Goal: Task Accomplishment & Management: Complete application form

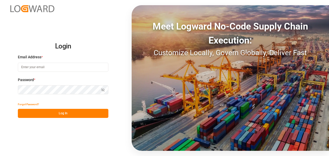
type input "xochilt.rosete@leschaco.com"
click at [51, 115] on button "Log In" at bounding box center [63, 113] width 91 height 9
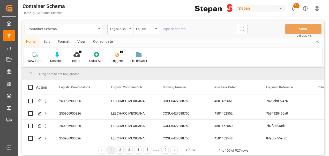
click at [123, 31] on div "Logistic Coordinator Reference Number" at bounding box center [119, 28] width 18 height 6
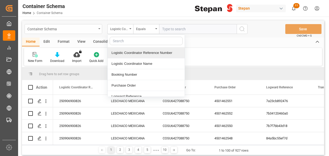
click at [51, 29] on div "Container Schema" at bounding box center [61, 28] width 69 height 6
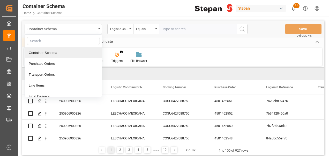
click at [45, 51] on div "Container Schema" at bounding box center [63, 52] width 77 height 11
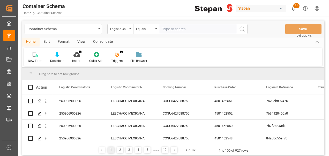
click at [173, 27] on input "text" at bounding box center [198, 29] width 78 height 10
paste input "250906900206"
type input "250906900206"
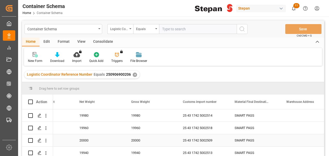
click at [205, 140] on div "25 43 1742 5002509" at bounding box center [203, 140] width 52 height 12
click at [123, 142] on div "20000" at bounding box center [99, 140] width 52 height 12
click at [45, 140] on icon "open menu" at bounding box center [45, 140] width 5 height 5
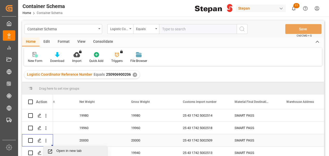
click at [59, 151] on span "Open in new tab" at bounding box center [79, 151] width 47 height 5
click at [68, 30] on div "Container Schema" at bounding box center [61, 28] width 69 height 6
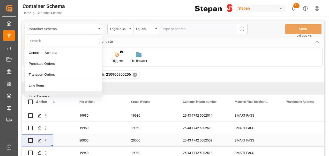
click at [52, 93] on div "Final Delivery" at bounding box center [63, 96] width 77 height 11
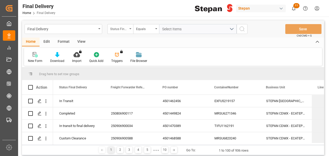
click at [121, 30] on div "Status Final Delivery" at bounding box center [119, 28] width 18 height 6
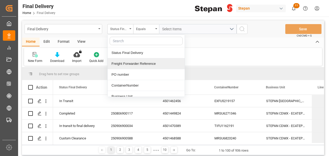
click at [136, 63] on div "Freight Forwarder Reference" at bounding box center [146, 63] width 77 height 11
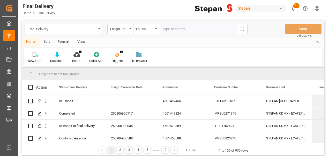
click at [175, 29] on input "text" at bounding box center [198, 29] width 78 height 10
type input "250906900206"
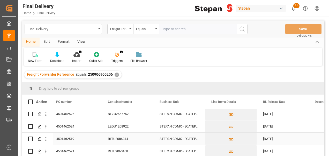
scroll to position [9, 0]
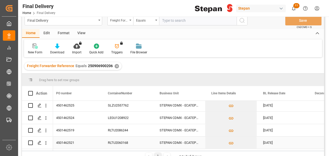
click at [137, 139] on div "RLTU2060168" at bounding box center [128, 142] width 52 height 12
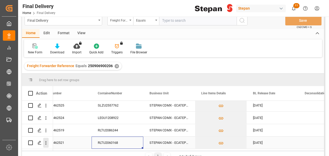
click at [47, 140] on icon "open menu" at bounding box center [45, 142] width 5 height 5
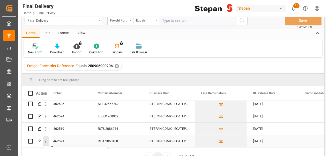
click at [47, 139] on icon "close menu" at bounding box center [45, 140] width 5 height 5
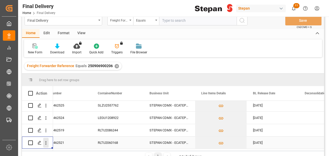
click at [47, 141] on icon "open menu" at bounding box center [45, 142] width 5 height 5
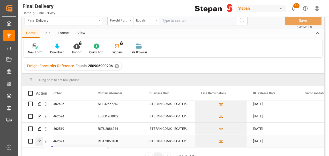
click at [41, 141] on icon "Press SPACE to select this row." at bounding box center [40, 141] width 4 height 4
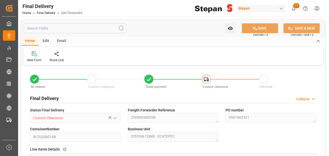
type input "01.09.2025"
type input "02.09.2025"
type input "[DATE]"
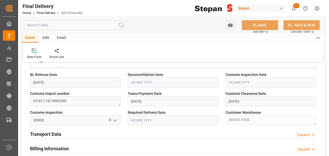
scroll to position [146, 0]
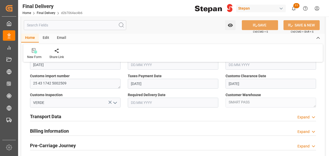
click at [54, 116] on h2 "Transport Data" at bounding box center [45, 116] width 31 height 7
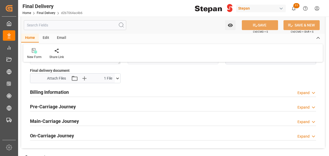
scroll to position [261, 0]
click at [74, 95] on div "Billing Information Expand" at bounding box center [173, 91] width 286 height 10
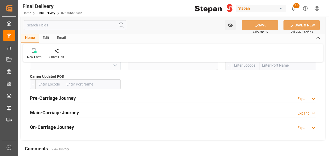
scroll to position [492, 0]
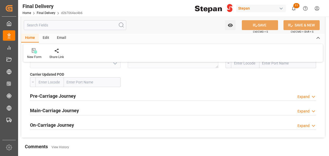
click at [62, 95] on h2 "Pre-Carriage Journey" at bounding box center [53, 95] width 46 height 7
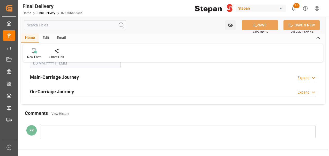
scroll to position [658, 0]
click at [65, 70] on div "Main-Carriage Journey Expand" at bounding box center [172, 77] width 293 height 14
click at [75, 75] on h2 "Main-Carriage Journey" at bounding box center [54, 76] width 49 height 7
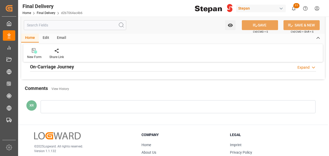
scroll to position [1299, 0]
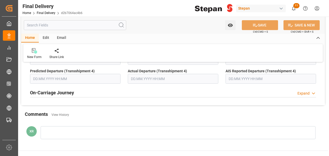
click at [61, 93] on h2 "On-Carriage Journey" at bounding box center [52, 92] width 44 height 7
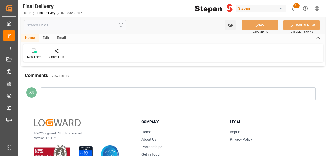
scroll to position [1590, 0]
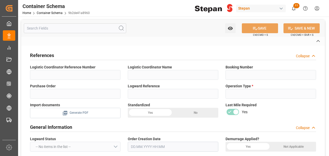
type input "250906900206"
type input "LESCHACO MEXICANA"
type input "EX8180"
type input "4501462521"
type input "9b2de41a8960"
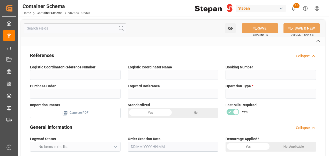
type input "Import"
type input "USD"
type input "On time"
type input "[PERSON_NAME]"
type input "ICOF EUROPE GMBH"
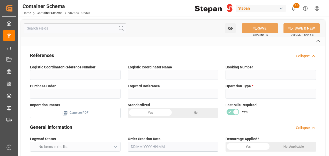
type textarea "10129420"
type input "EXPORTADOR AUTORIZADO"
type textarea "Documents Sent"
type textarea "1057298"
type textarea "ALC ETHOX C1214N 2MX PF276 BULK"
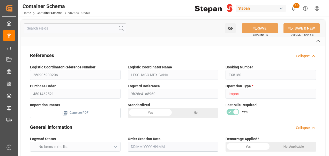
type textarea "STEPAN CDMX - ECATEPEC"
type textarea "ISOTANQUE"
type textarea "1 ISOTANQUE"
type textarea "25 43 1742 5002509"
type input "SMART PASS"
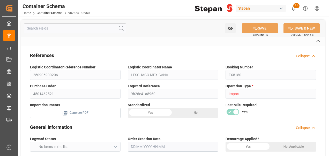
type textarea "94700"
type input "Master"
type input "CIP"
type input "Truck"
type input "Sea Ship"
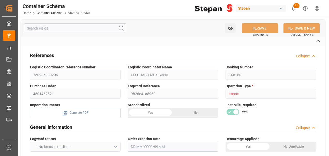
type input "Truck"
type input "ISOTANQUE"
type input "RLTU2060168"
type textarea "Bulk Liquid Network Group B.V."
type input "LEGEND LOGISTICS ([GEOGRAPHIC_DATA]) INC."
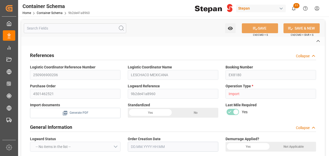
type input "COSU"
type input "[GEOGRAPHIC_DATA]"
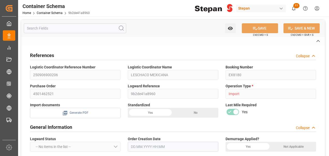
type input "CMA CGM MOLIERE"
type textarea "pod"
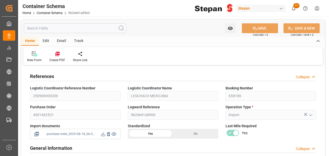
type input "14"
type input "55"
type input "220"
type input "4"
type input "1"
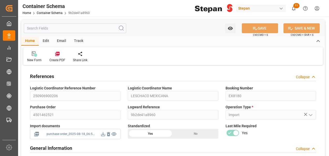
type input "1"
type input "20000"
type input "12"
type input "1"
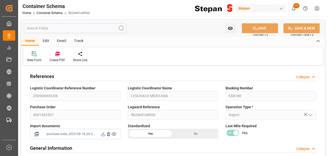
type input "Cosco"
type input "COSCO Shipping Co. Ltd."
type input "NLRTM"
type input "MXVER"
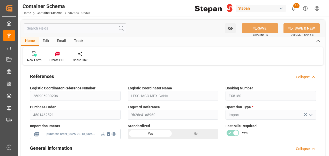
type input "MXVER"
type input "9401099"
type input "[DATE] 00:00"
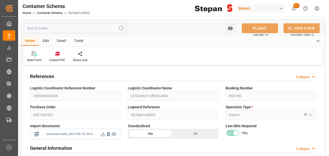
type input "[DATE]"
type input "[DATE] 00:00"
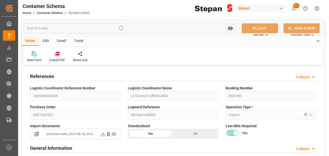
type input "[DATE] 00:00"
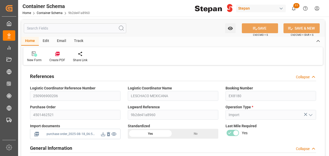
type input "[DATE] 00:00"
type input "[DATE]"
